Goal: Find specific page/section: Find specific page/section

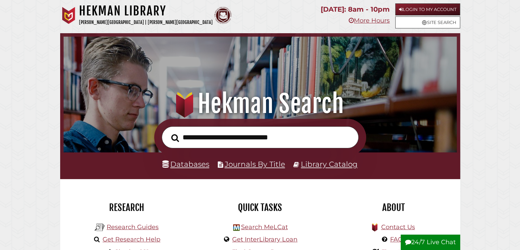
scroll to position [130, 390]
click at [220, 133] on input "text" at bounding box center [260, 137] width 197 height 22
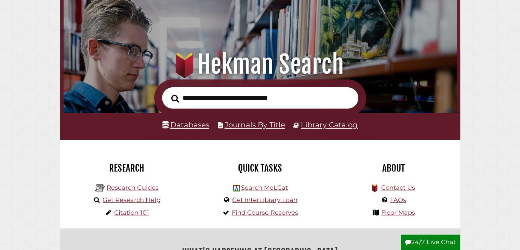
scroll to position [39, 0]
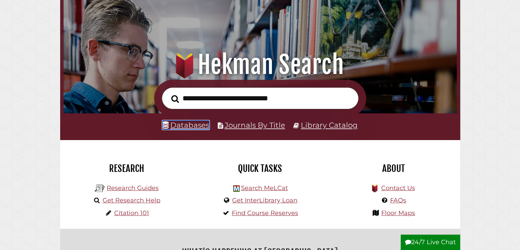
click at [205, 123] on link "Databases" at bounding box center [185, 124] width 47 height 9
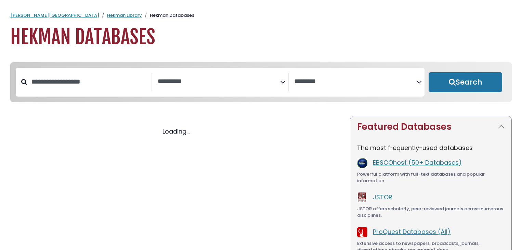
select select "Database Subject Filter"
select select "Database Vendors Filter"
select select "Database Subject Filter"
select select "Database Vendors Filter"
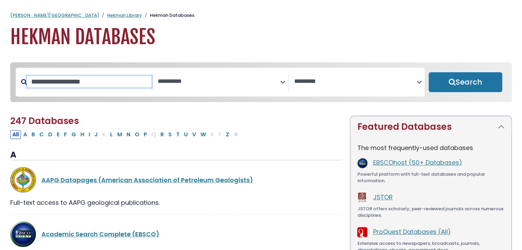
click at [89, 82] on input "Search database by title or keyword" at bounding box center [89, 81] width 124 height 11
type input "********"
click at [428, 72] on button "Search" at bounding box center [464, 82] width 73 height 20
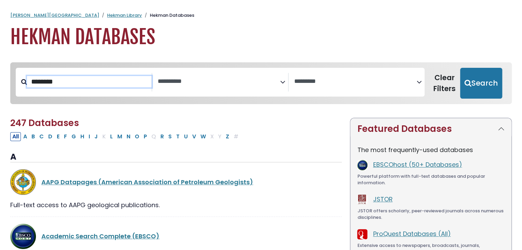
select select "Database Subject Filter"
select select "Database Vendors Filter"
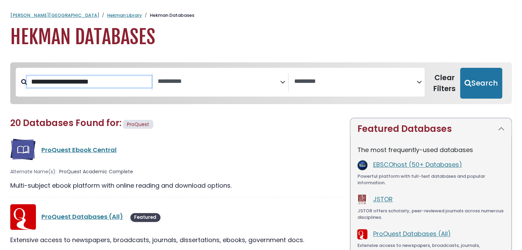
type input "**********"
click at [460, 68] on button "Search" at bounding box center [481, 83] width 42 height 31
select select "Database Subject Filter"
select select "Database Vendors Filter"
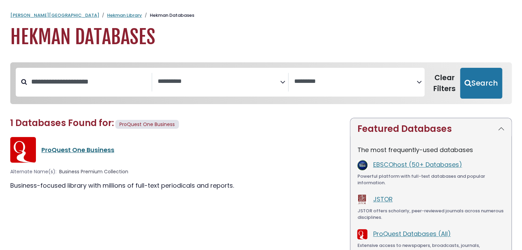
click at [108, 149] on link "ProQuest One Business" at bounding box center [77, 149] width 73 height 9
